Goal: Transaction & Acquisition: Purchase product/service

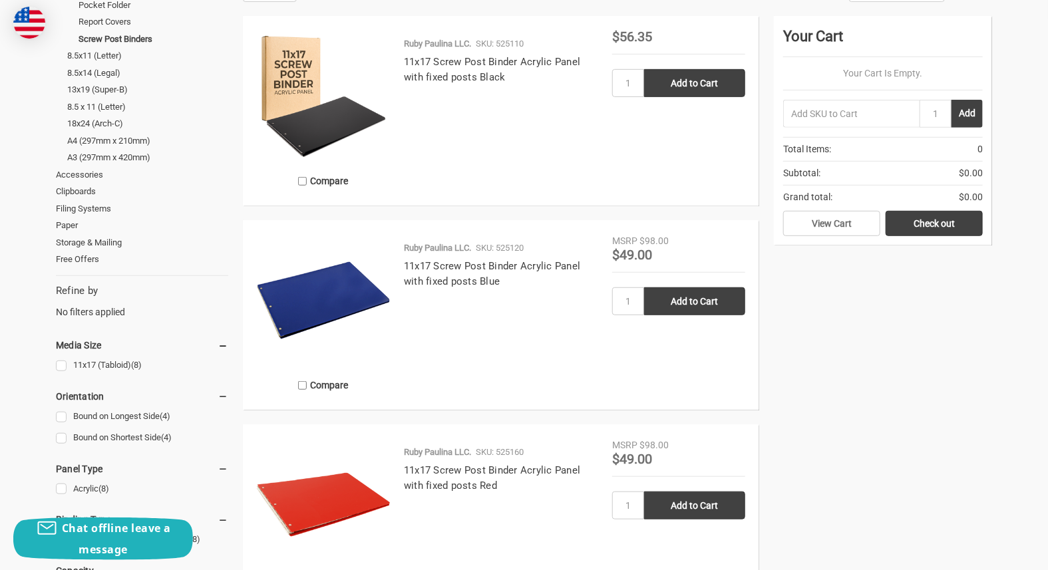
scroll to position [333, 0]
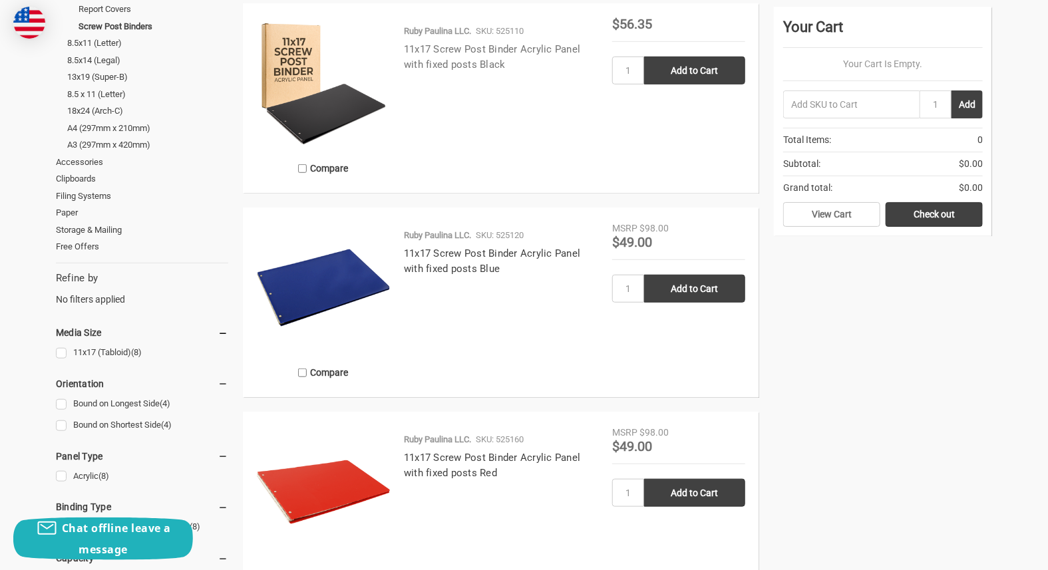
click at [420, 47] on link "11x17 Screw Post Binder Acrylic Panel with fixed posts Black" at bounding box center [492, 56] width 176 height 27
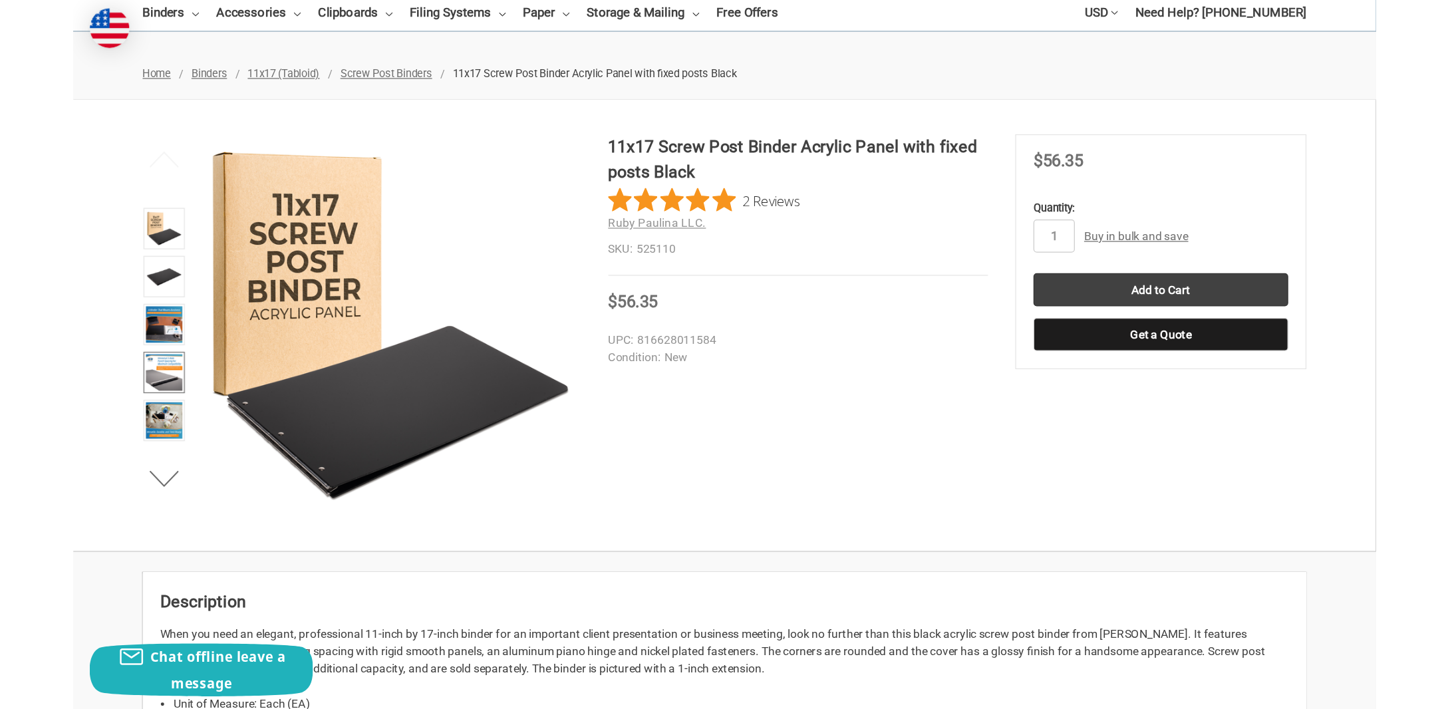
scroll to position [133, 0]
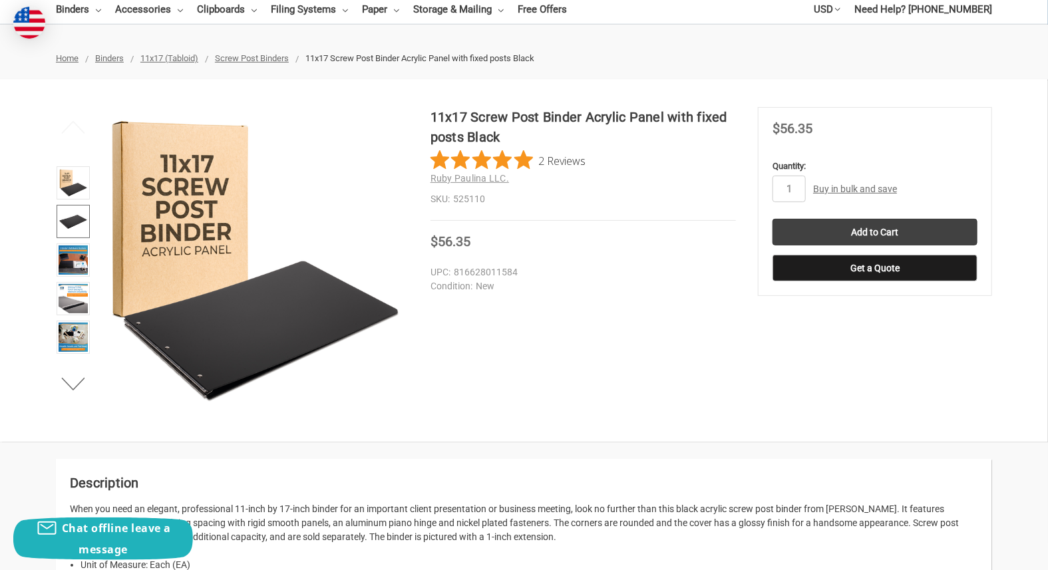
click at [78, 221] on img at bounding box center [73, 221] width 29 height 29
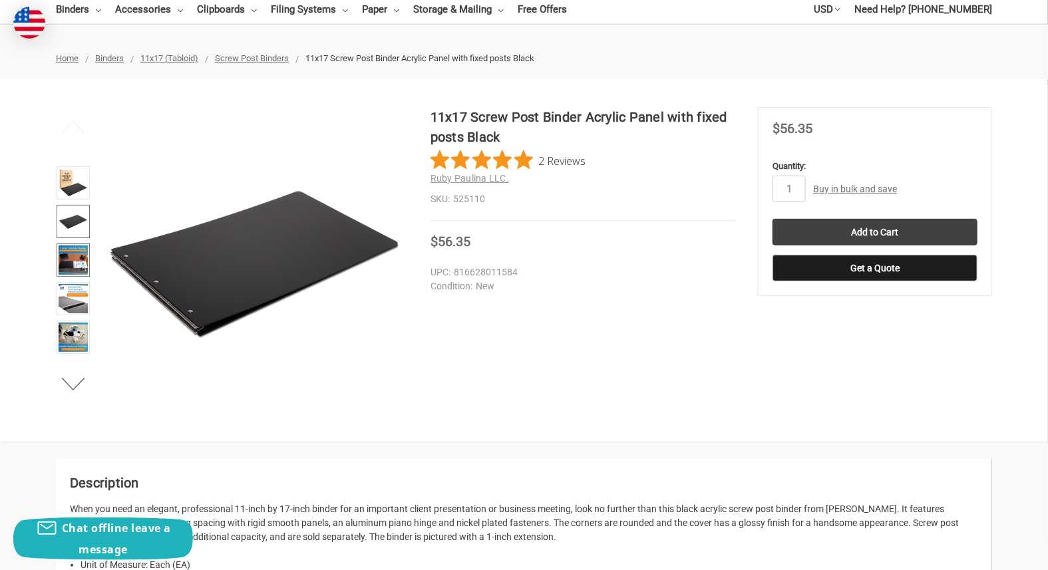
click at [69, 263] on img at bounding box center [73, 259] width 29 height 29
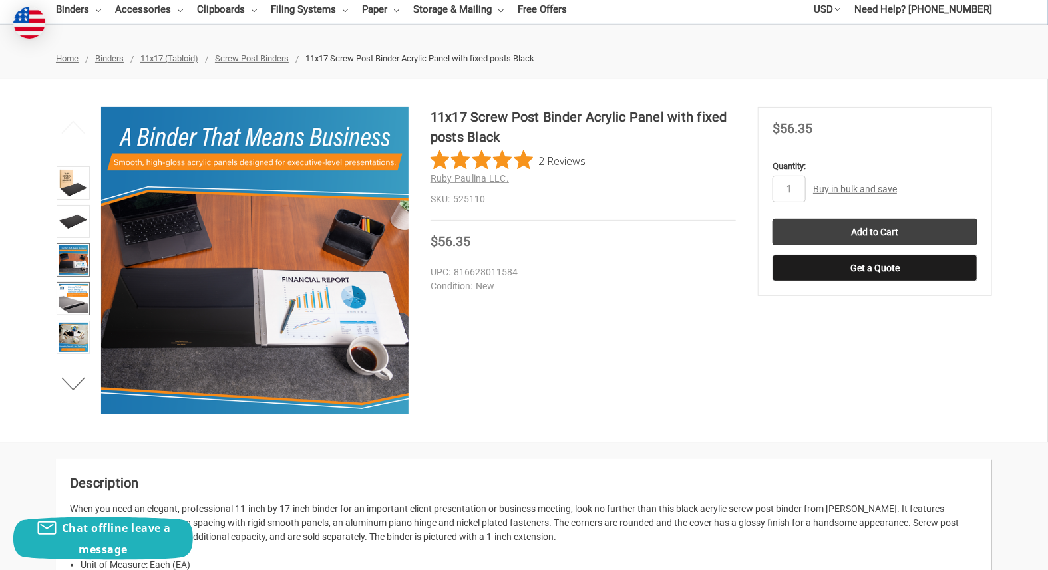
click at [77, 293] on img at bounding box center [73, 298] width 29 height 29
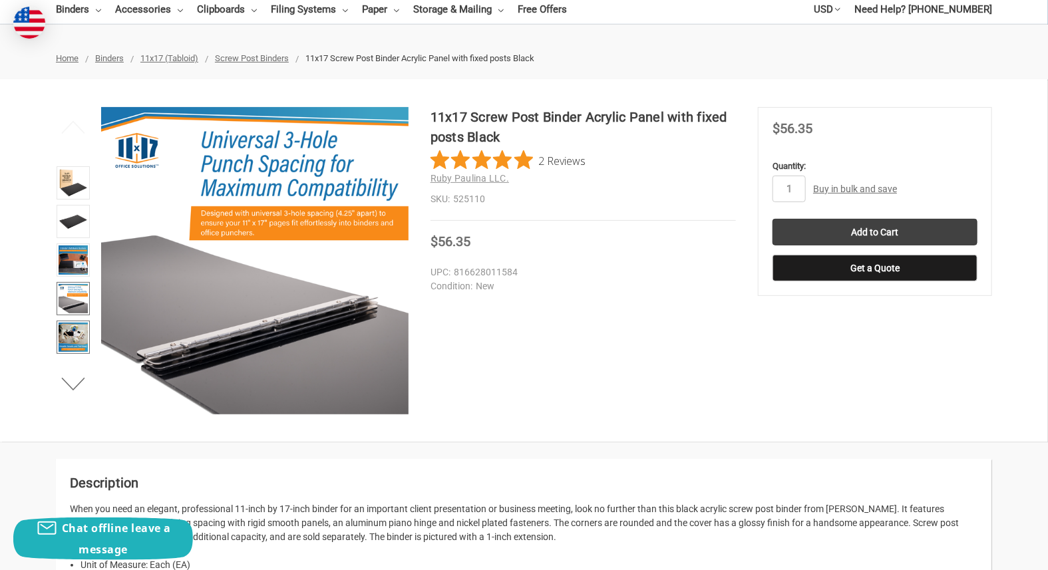
click at [75, 330] on img at bounding box center [73, 337] width 29 height 29
